Goal: Information Seeking & Learning: Learn about a topic

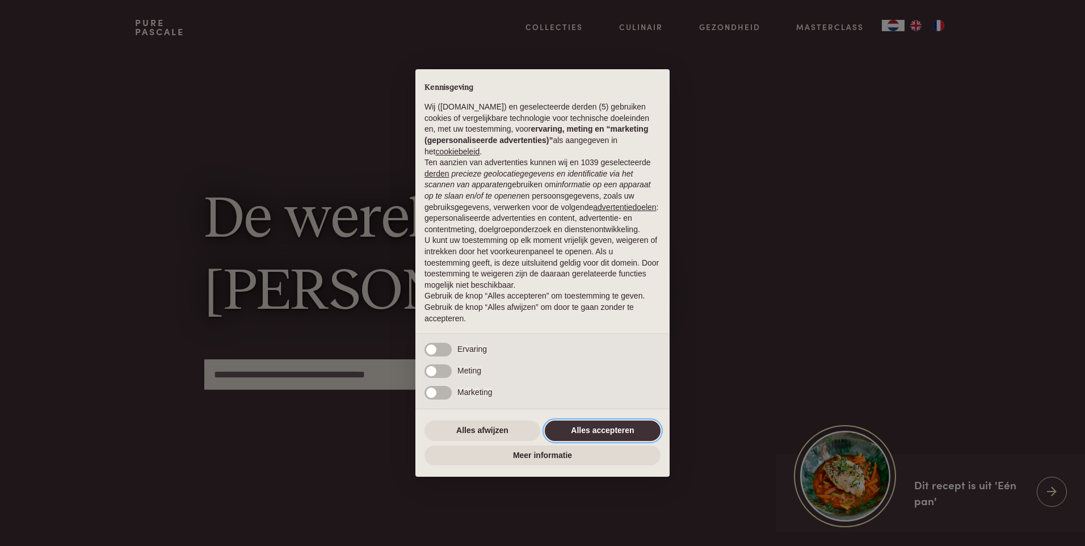
click at [611, 431] on button "Alles accepteren" at bounding box center [603, 431] width 116 height 20
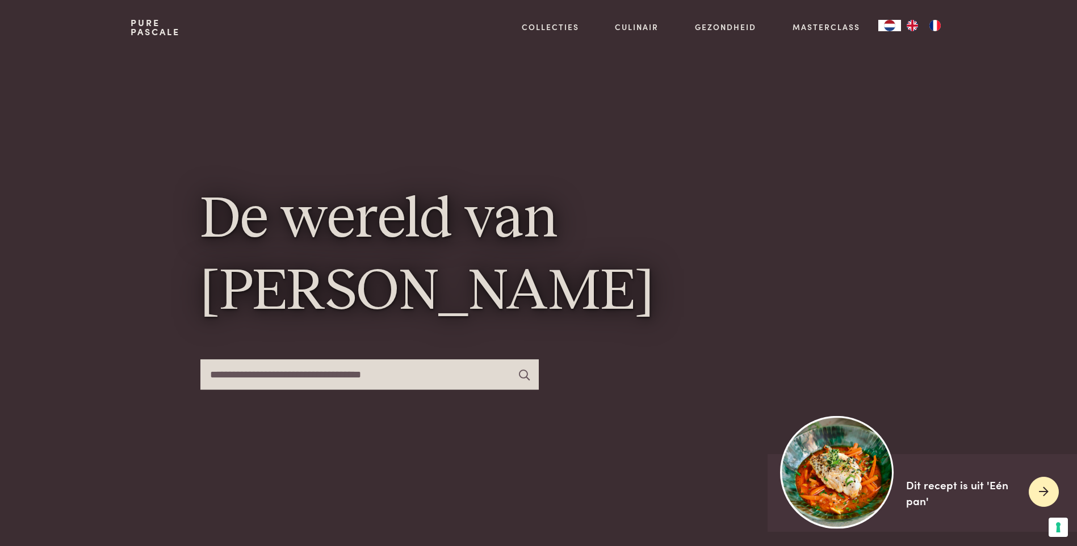
click at [818, 473] on img at bounding box center [836, 471] width 113 height 113
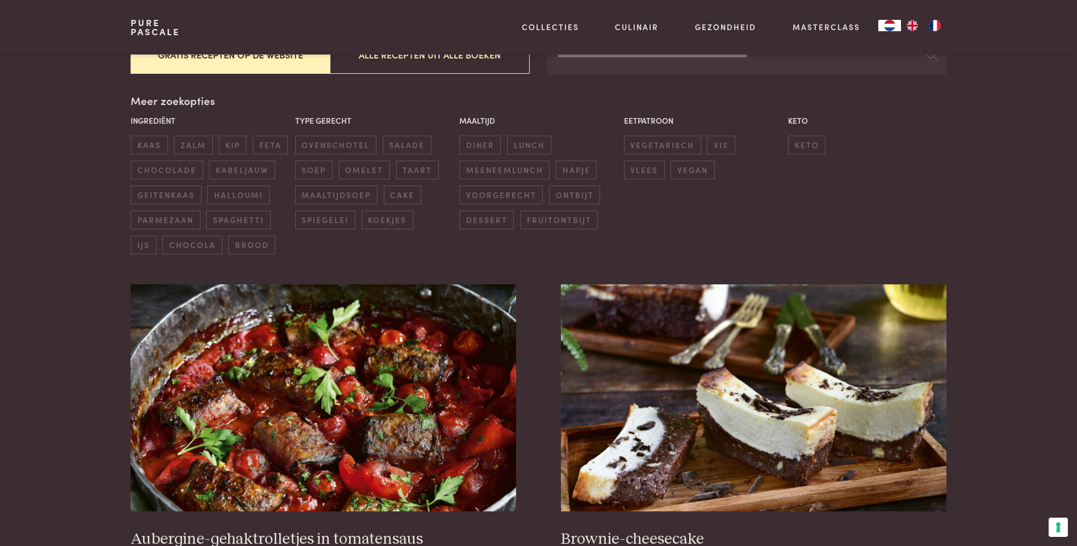
scroll to position [397, 0]
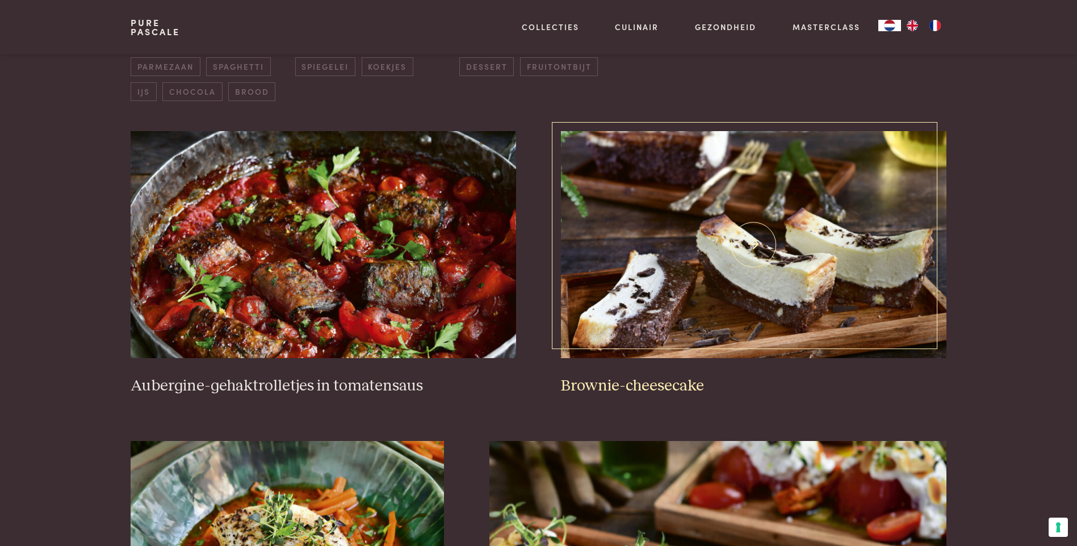
click at [743, 293] on img at bounding box center [753, 244] width 385 height 227
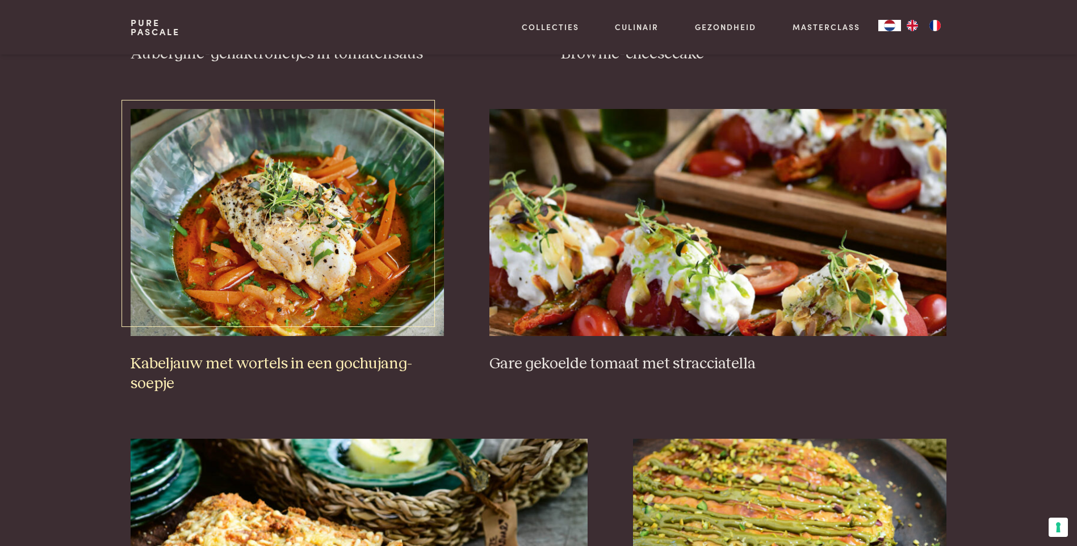
scroll to position [738, 0]
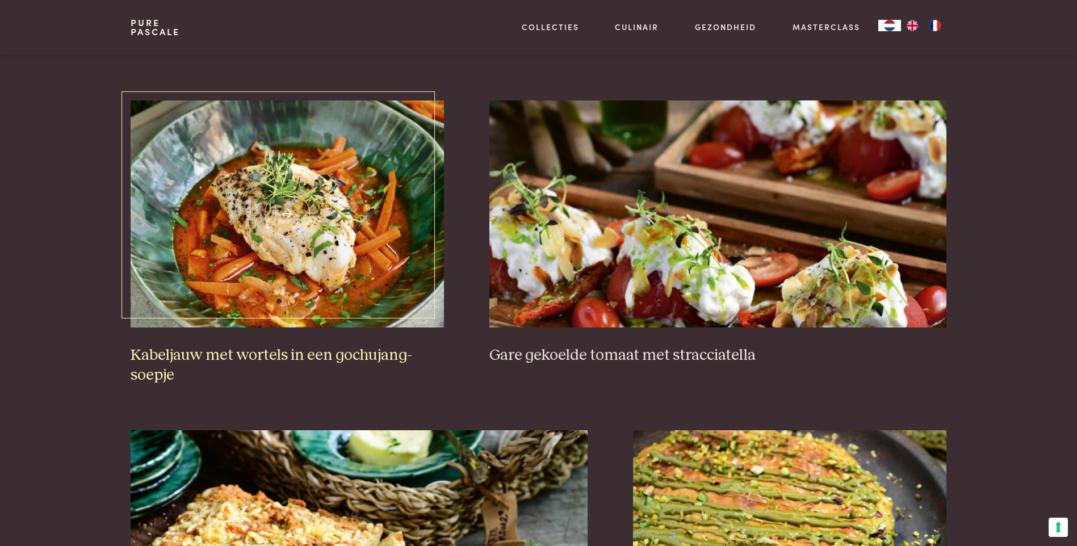
click at [298, 233] on img at bounding box center [287, 213] width 313 height 227
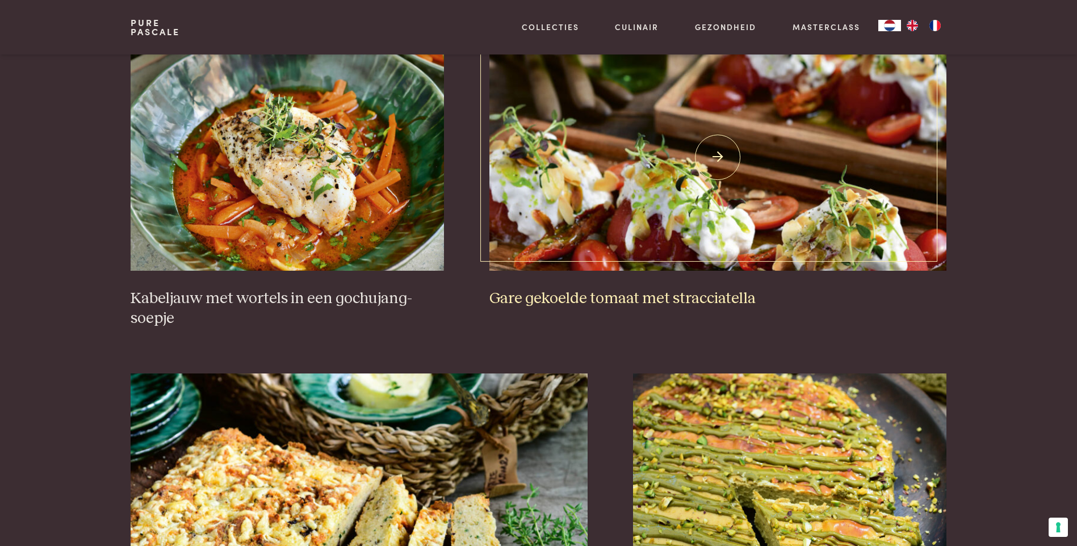
click at [693, 191] on img at bounding box center [717, 157] width 457 height 227
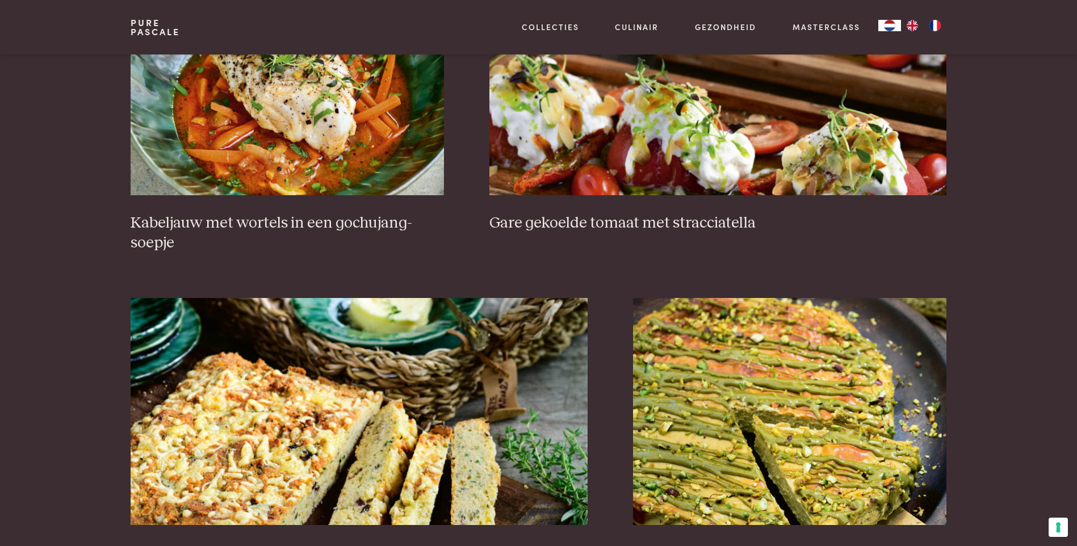
scroll to position [1021, 0]
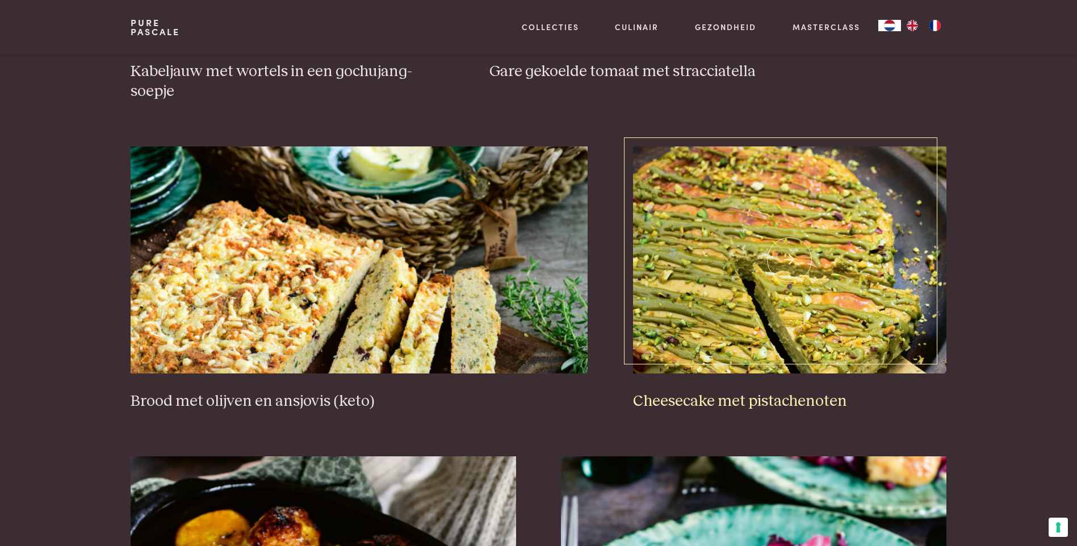
click at [836, 295] on img at bounding box center [789, 259] width 313 height 227
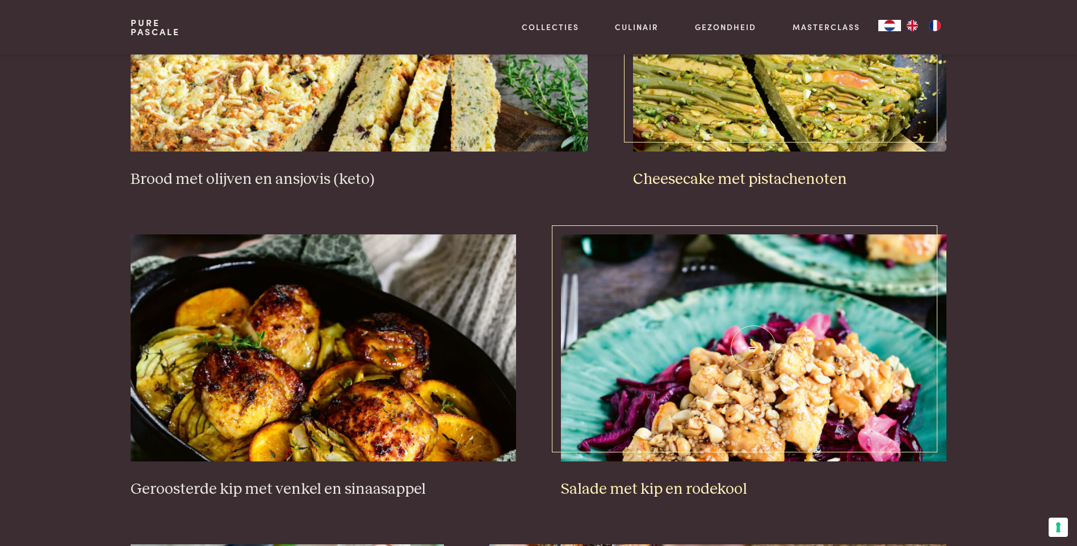
scroll to position [1248, 0]
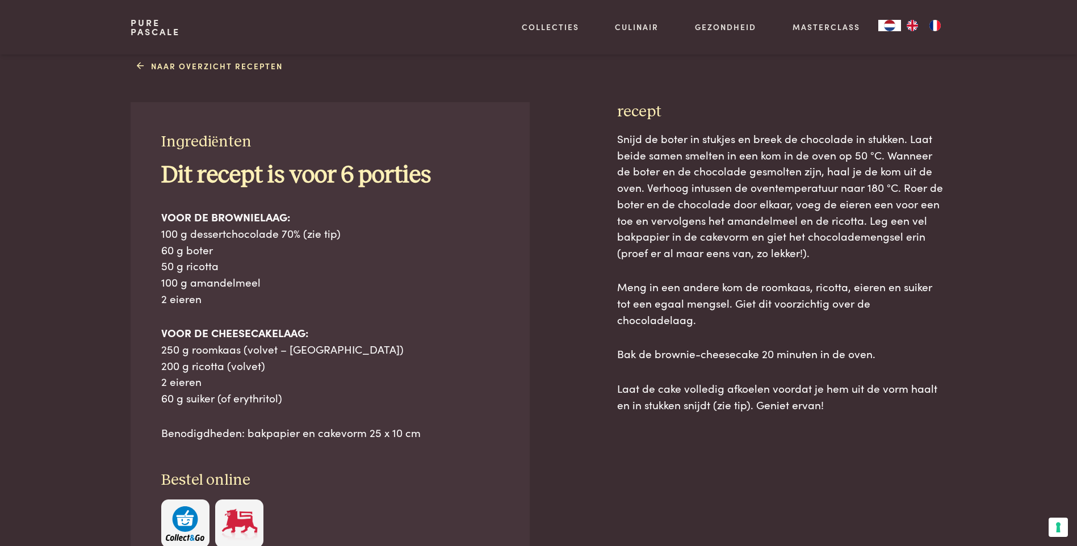
scroll to position [397, 0]
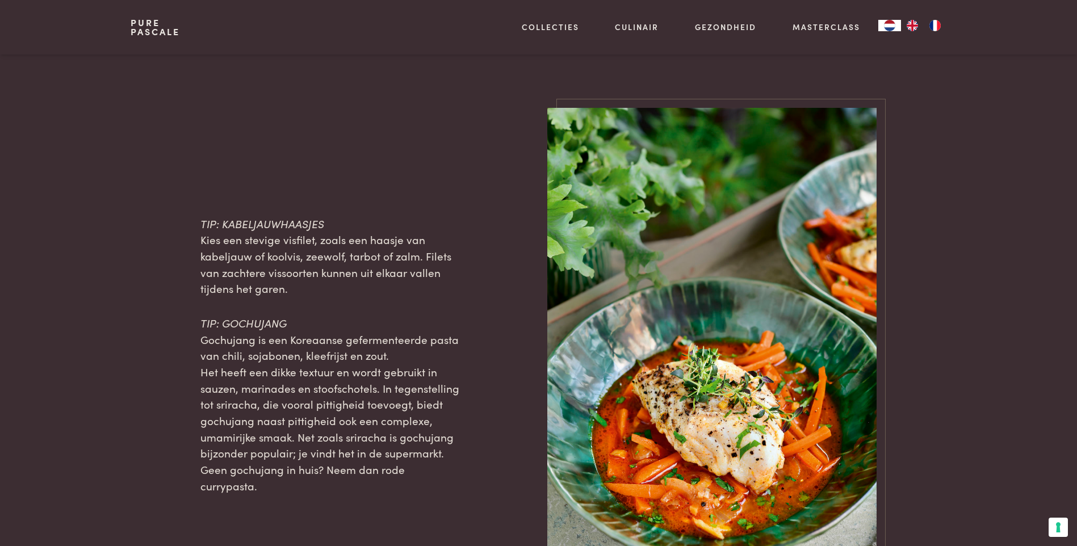
scroll to position [1078, 0]
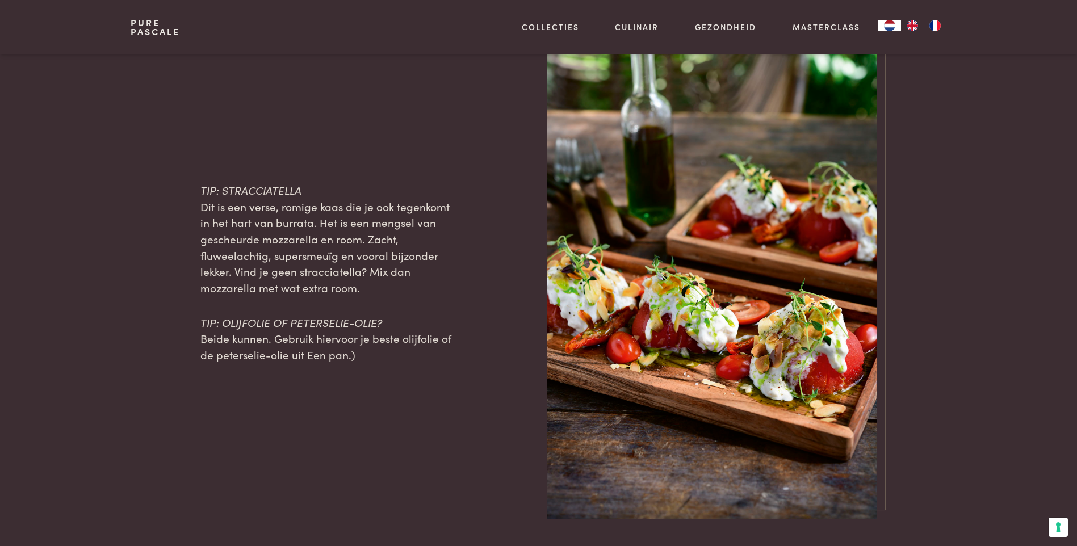
scroll to position [1192, 0]
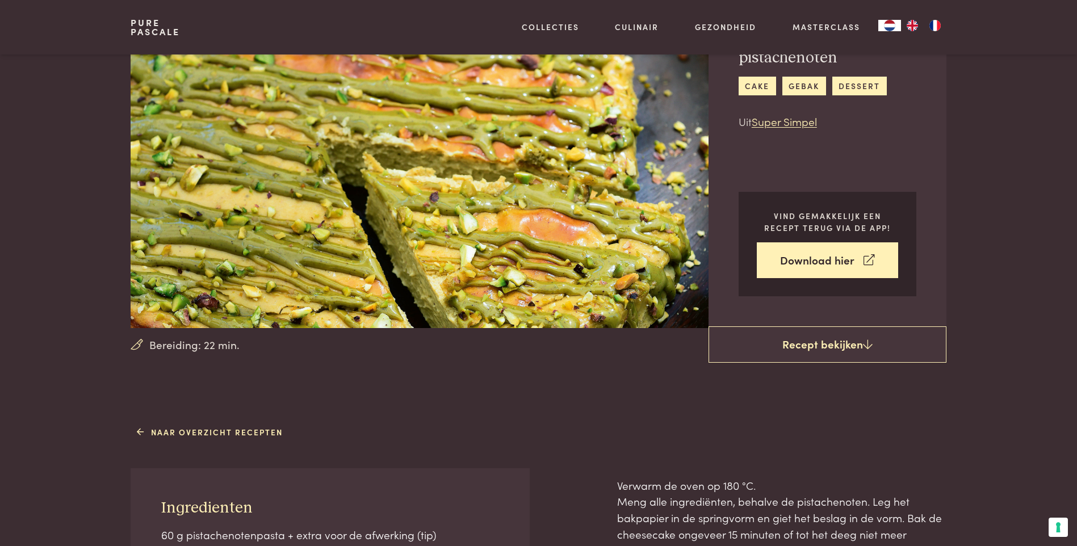
scroll to position [284, 0]
